Goal: Information Seeking & Learning: Learn about a topic

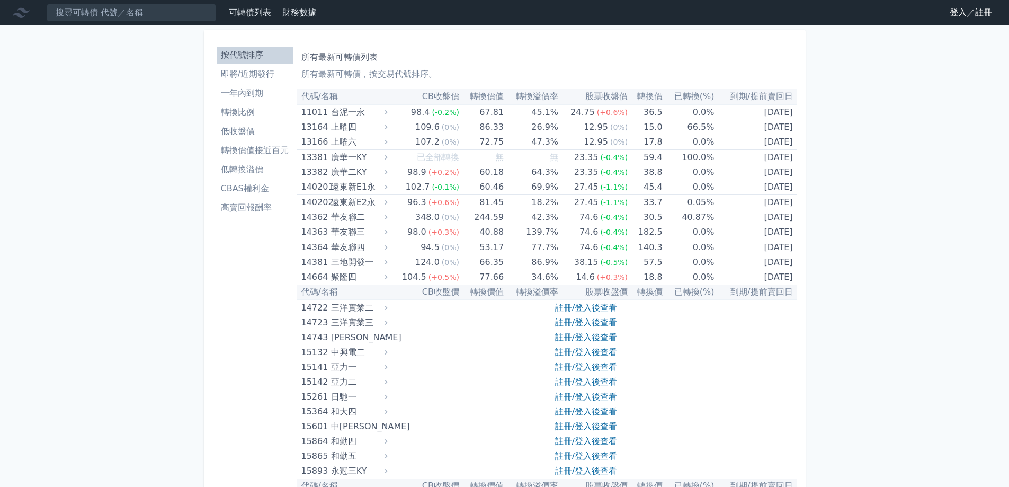
click at [964, 12] on link "登入／註冊" at bounding box center [970, 12] width 59 height 17
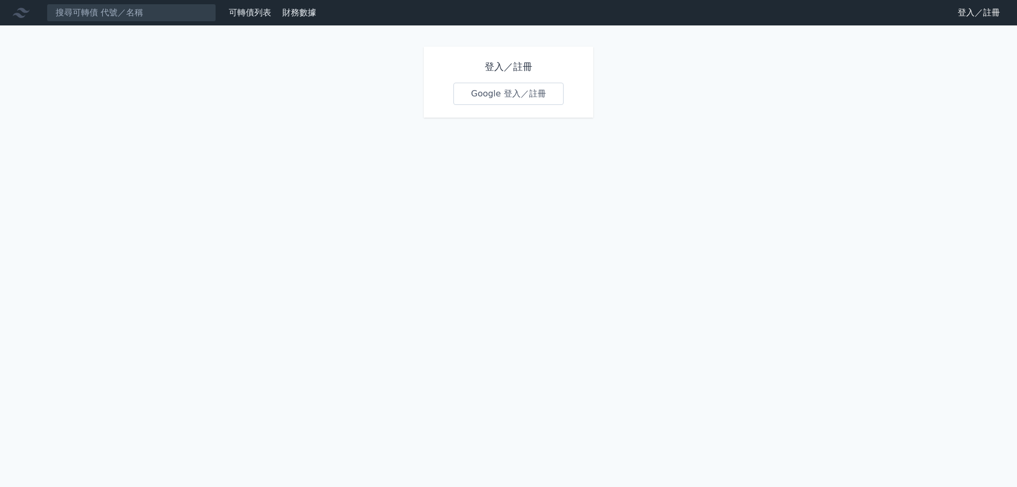
click at [551, 102] on link "Google 登入／註冊" at bounding box center [508, 94] width 110 height 22
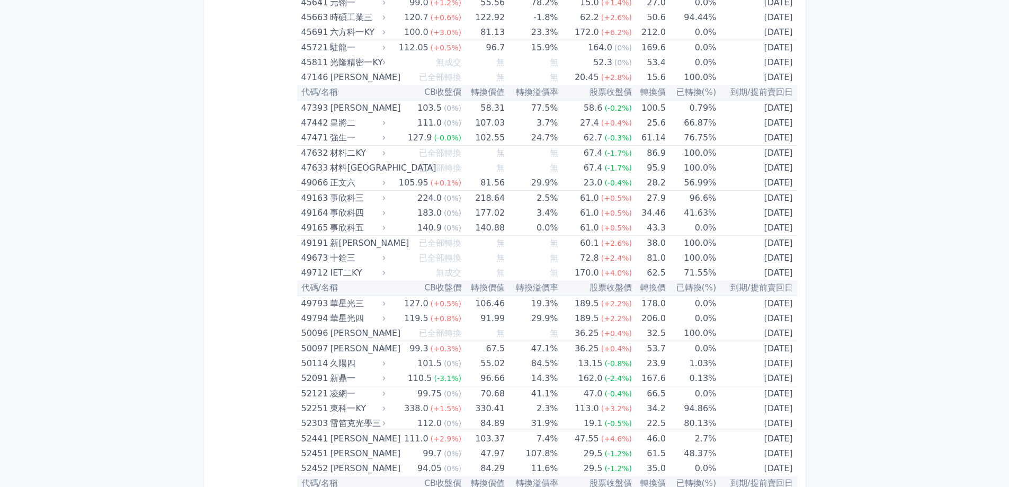
scroll to position [891, 0]
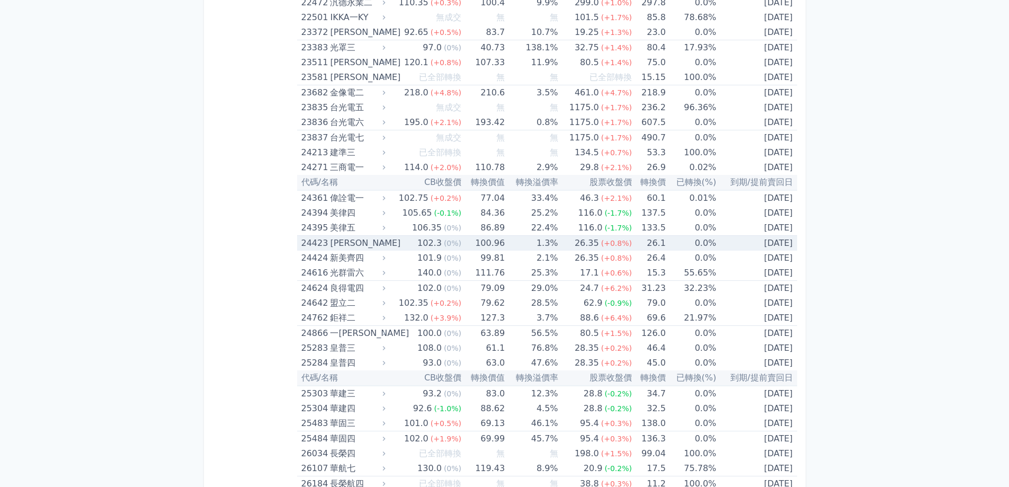
click at [632, 242] on td "26.1" at bounding box center [649, 243] width 34 height 15
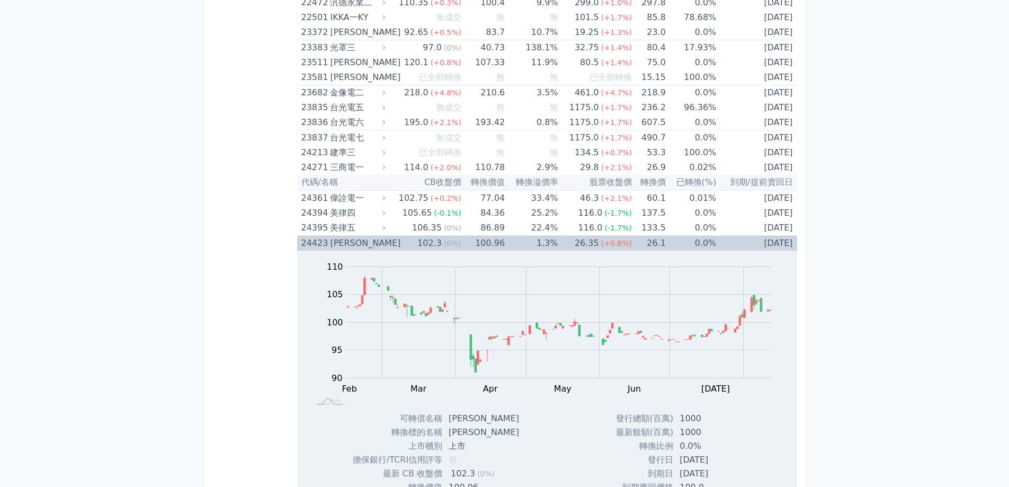
click at [771, 244] on td "[DATE]" at bounding box center [756, 243] width 80 height 15
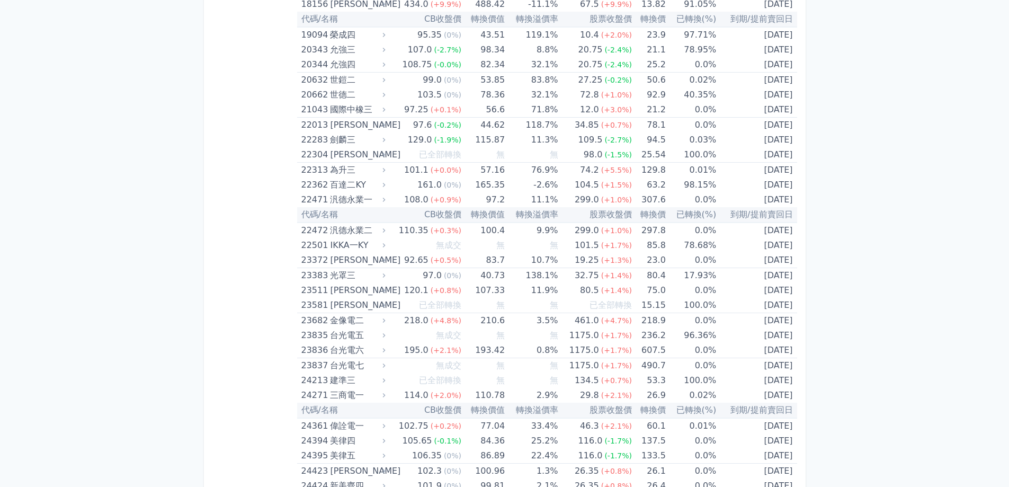
scroll to position [2709, 0]
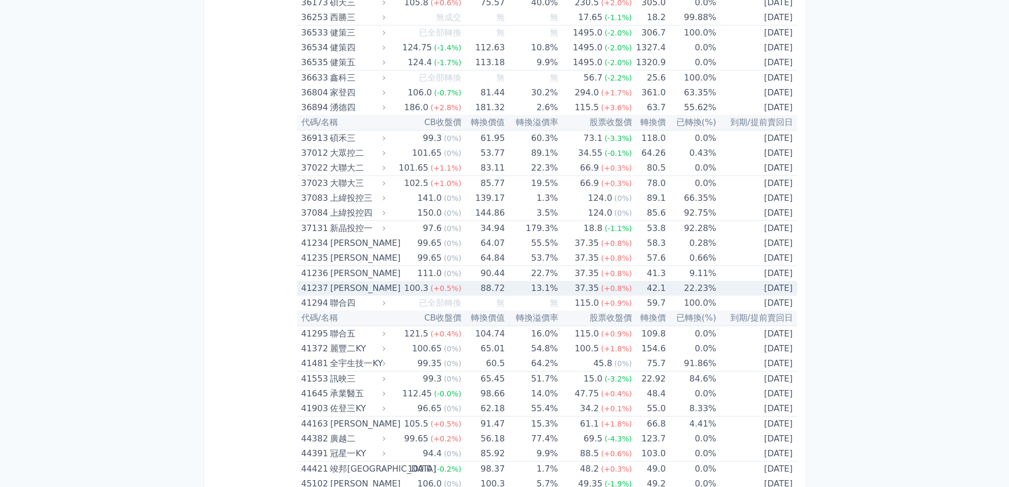
click at [470, 293] on td "88.72" at bounding box center [482, 288] width 43 height 15
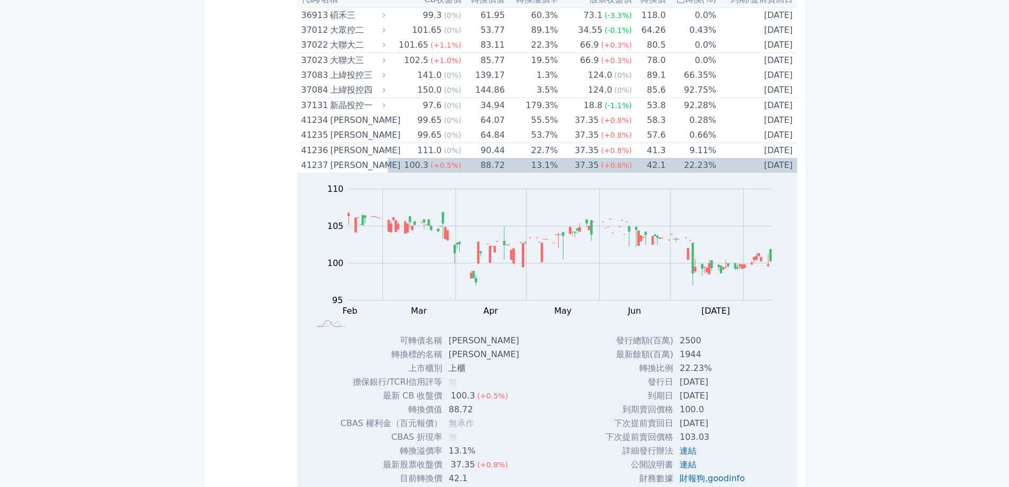
scroll to position [2836, 0]
